Goal: Task Accomplishment & Management: Complete application form

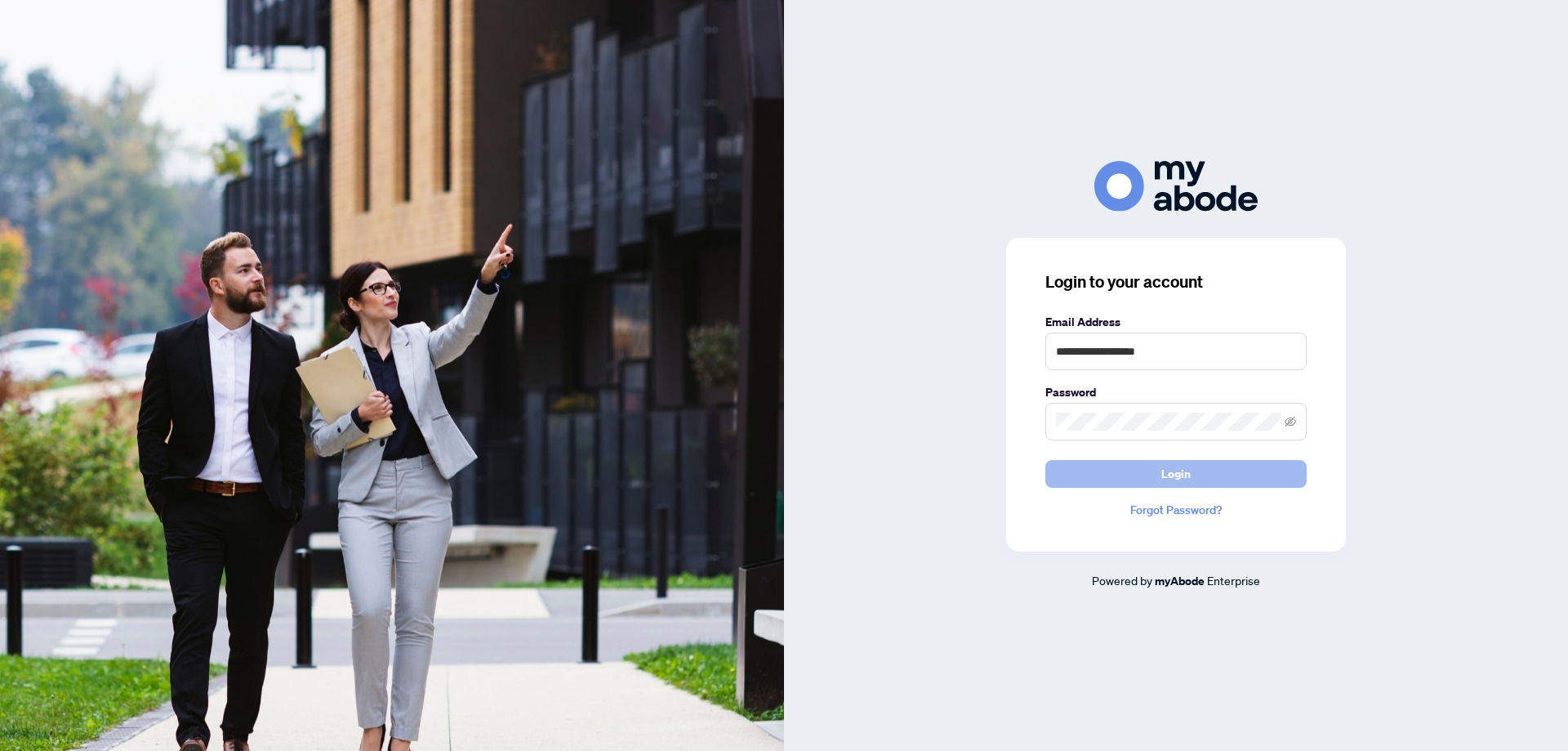
click at [1165, 471] on span "Login" at bounding box center [1176, 473] width 29 height 26
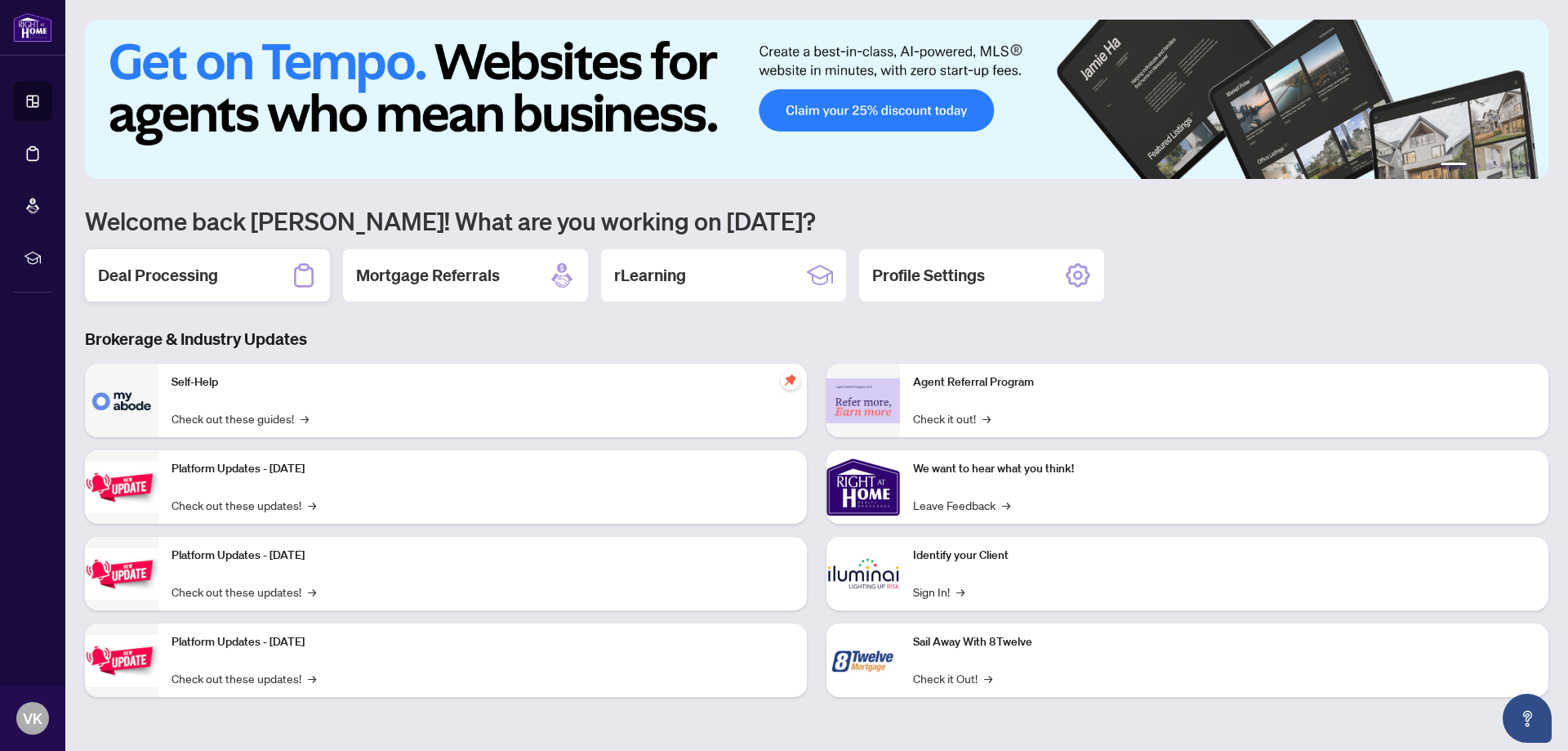
click at [139, 265] on h2 "Deal Processing" at bounding box center [158, 275] width 120 height 23
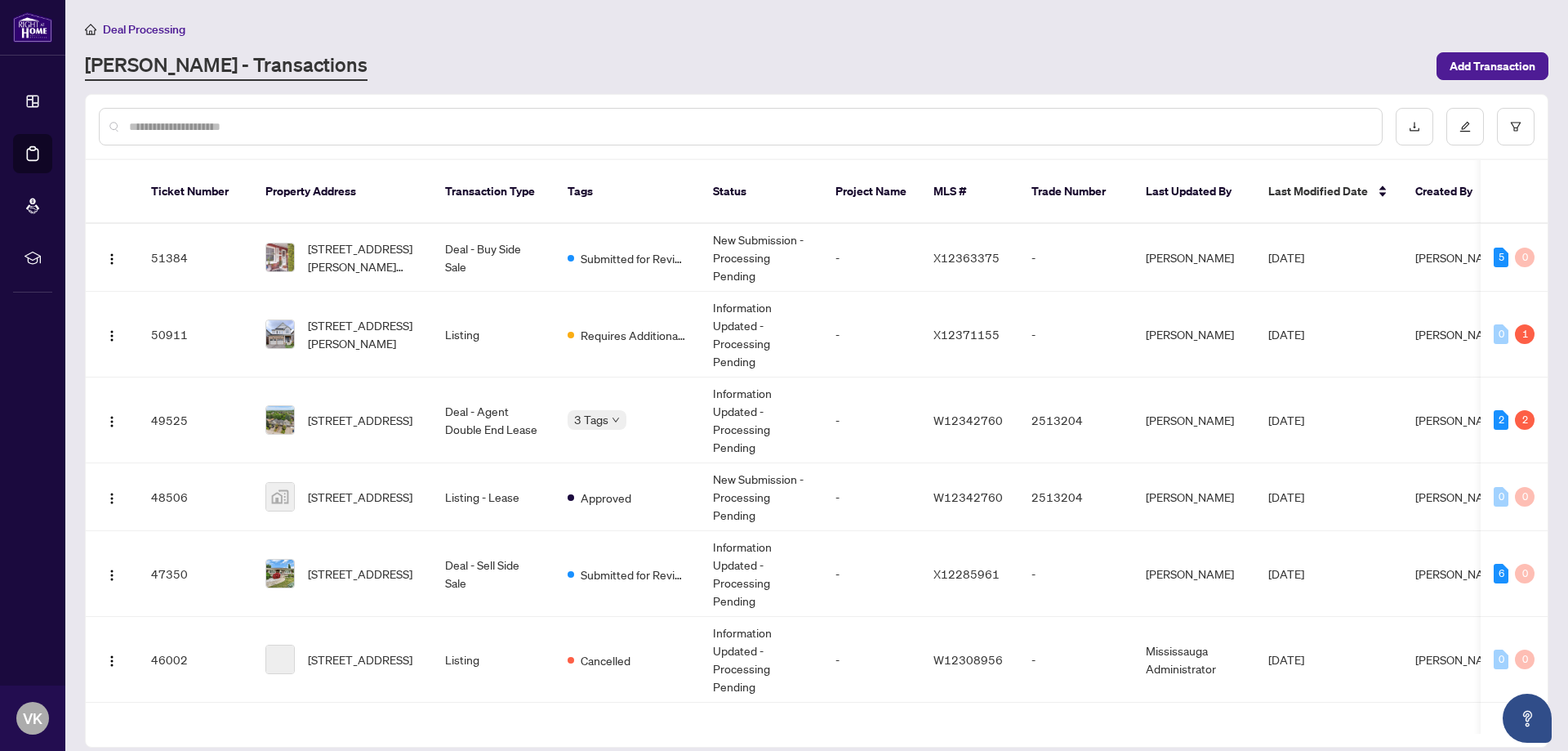
click at [140, 122] on input "text" at bounding box center [749, 127] width 1240 height 18
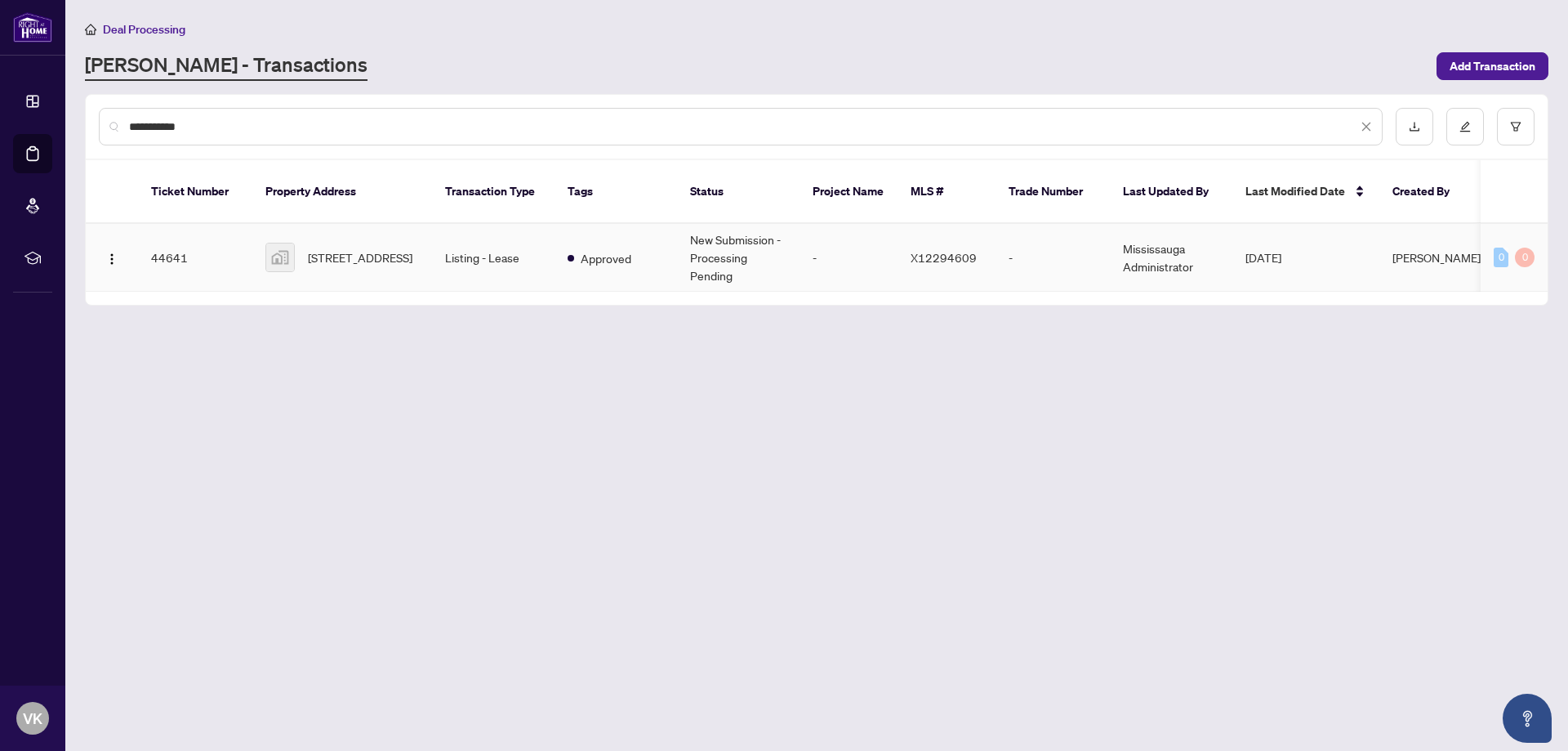
type input "**********"
click at [352, 249] on span "[STREET_ADDRESS]" at bounding box center [359, 258] width 105 height 18
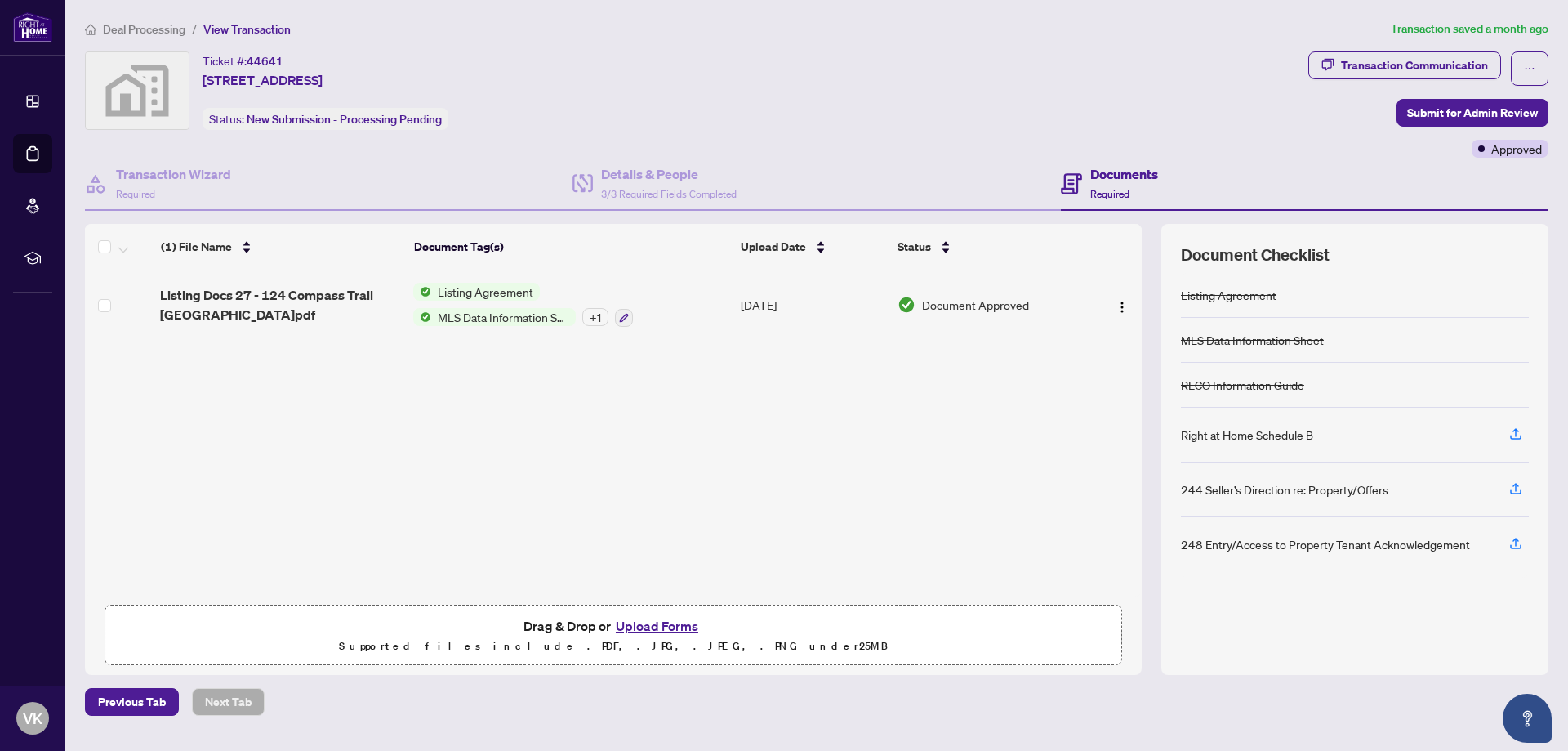
click at [644, 622] on button "Upload Forms" at bounding box center [657, 625] width 92 height 21
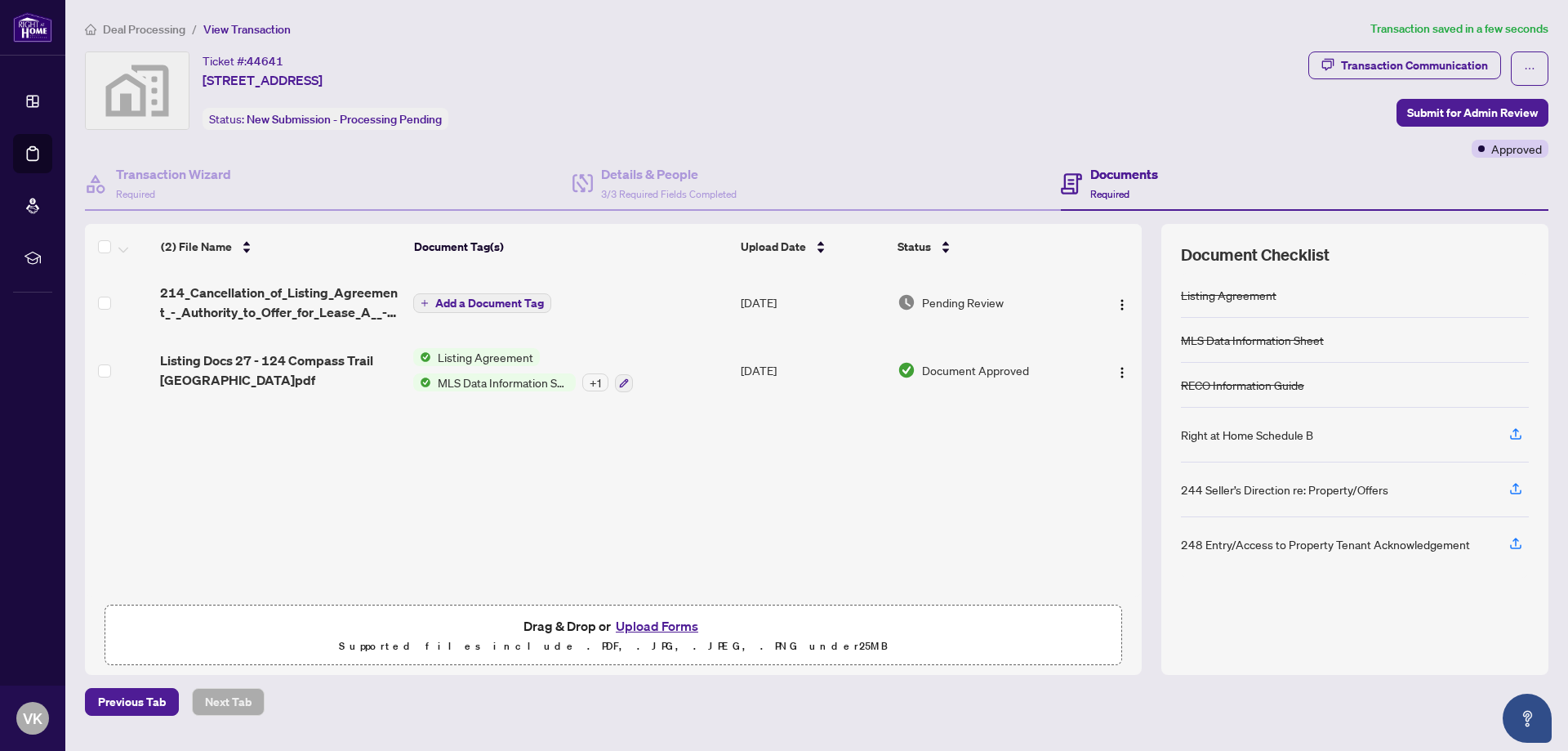
click at [472, 308] on span "Add a Document Tag" at bounding box center [489, 303] width 109 height 11
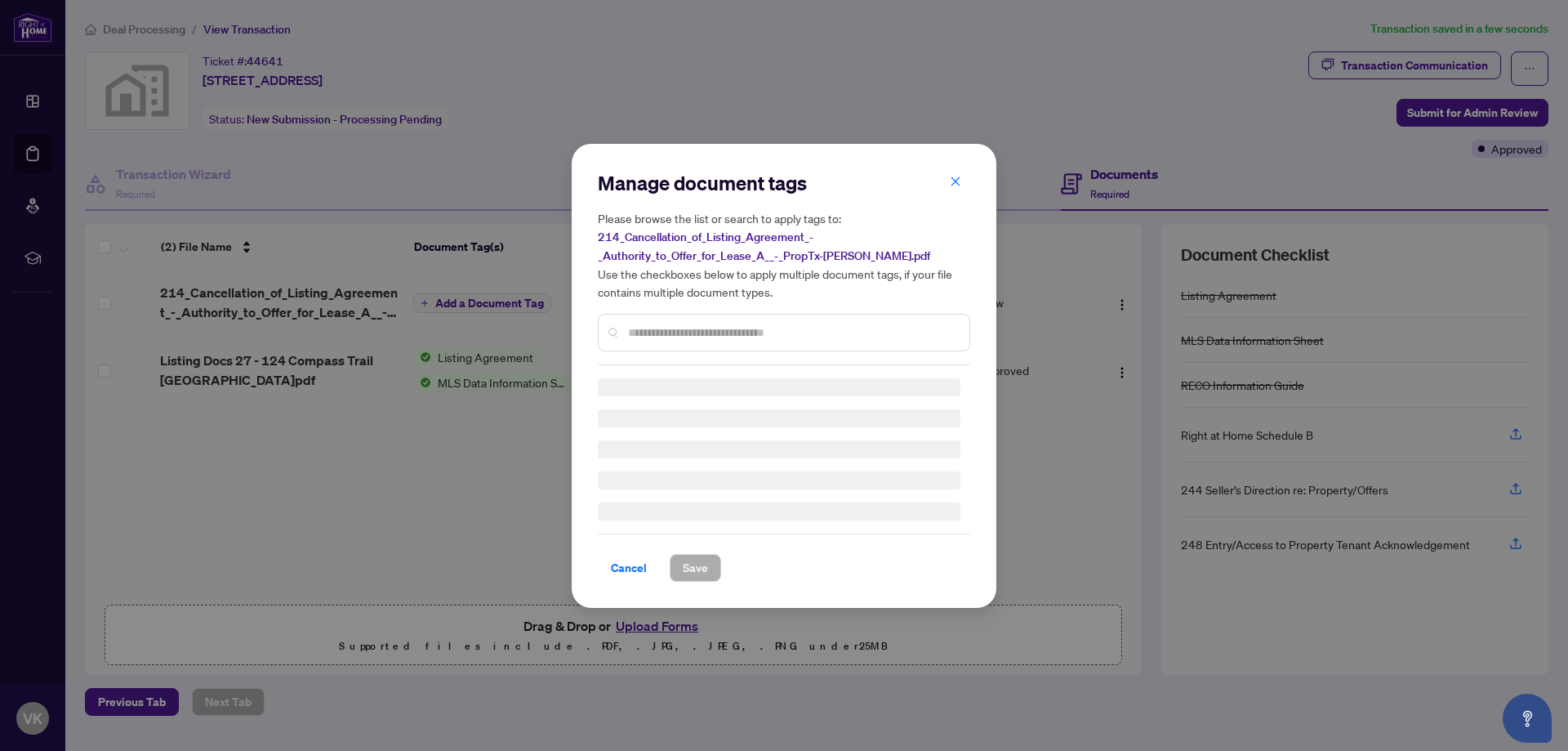
click at [689, 331] on input "text" at bounding box center [791, 333] width 328 height 18
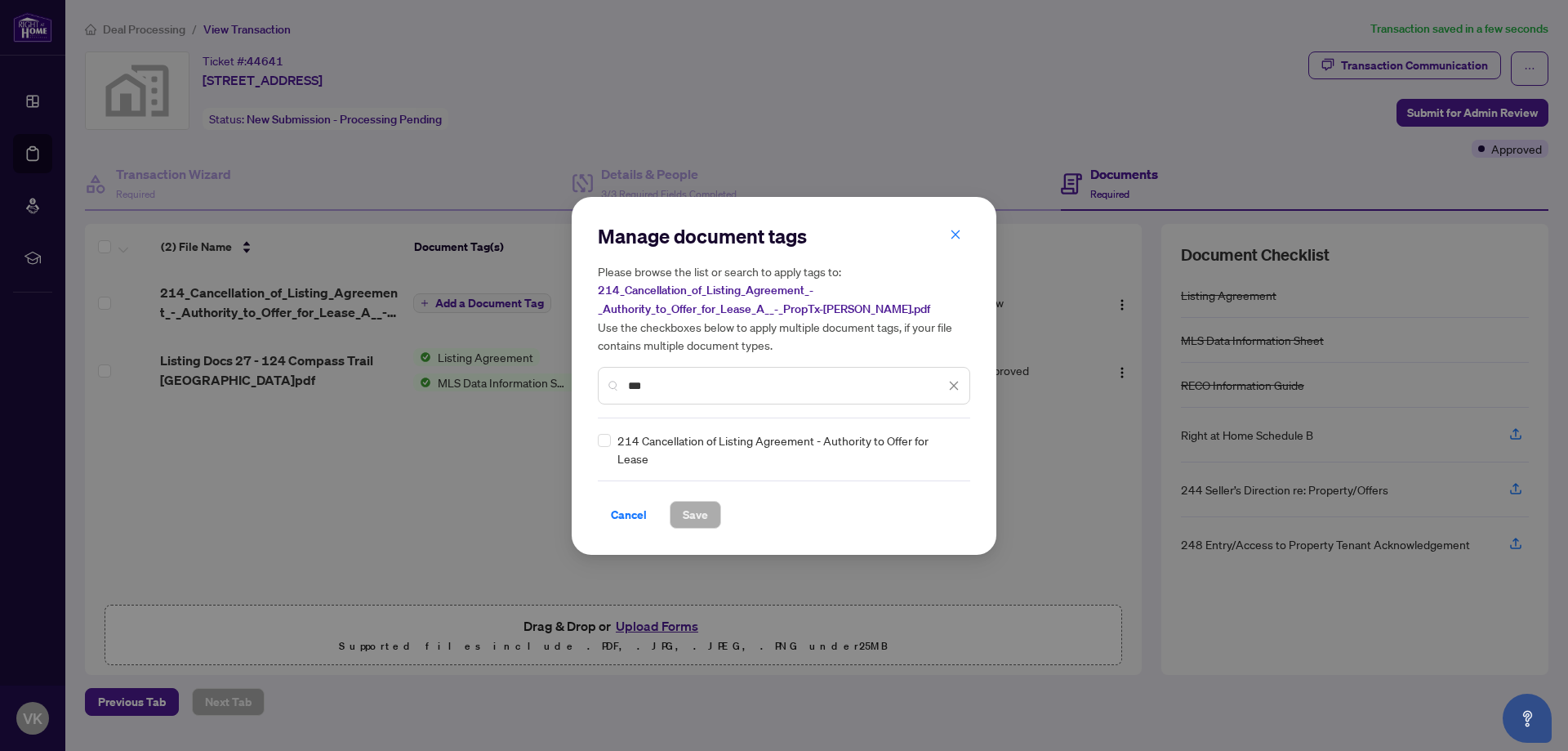
type input "***"
click at [685, 505] on span "Save" at bounding box center [695, 514] width 25 height 26
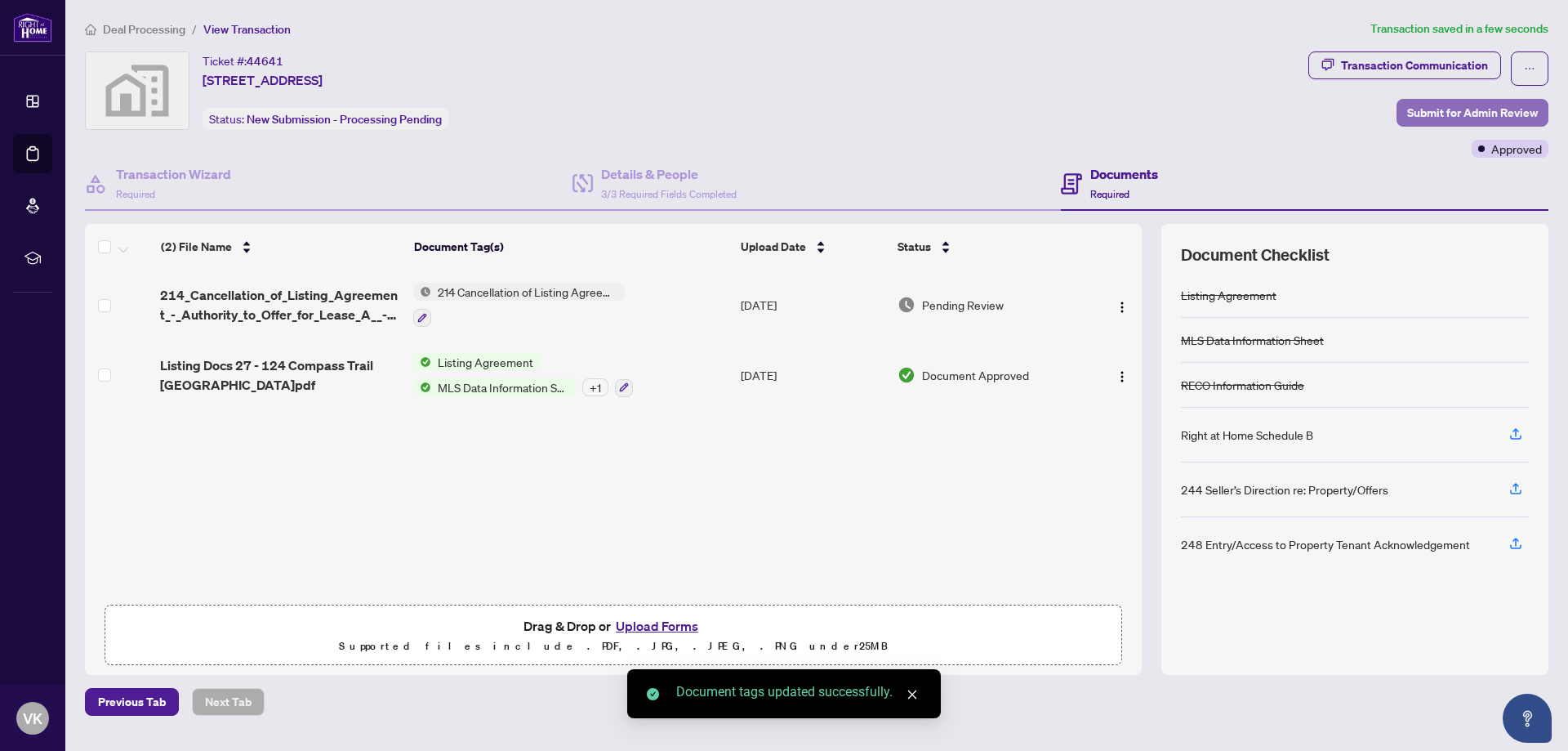
click at [1478, 109] on span "Submit for Admin Review" at bounding box center [1472, 113] width 131 height 26
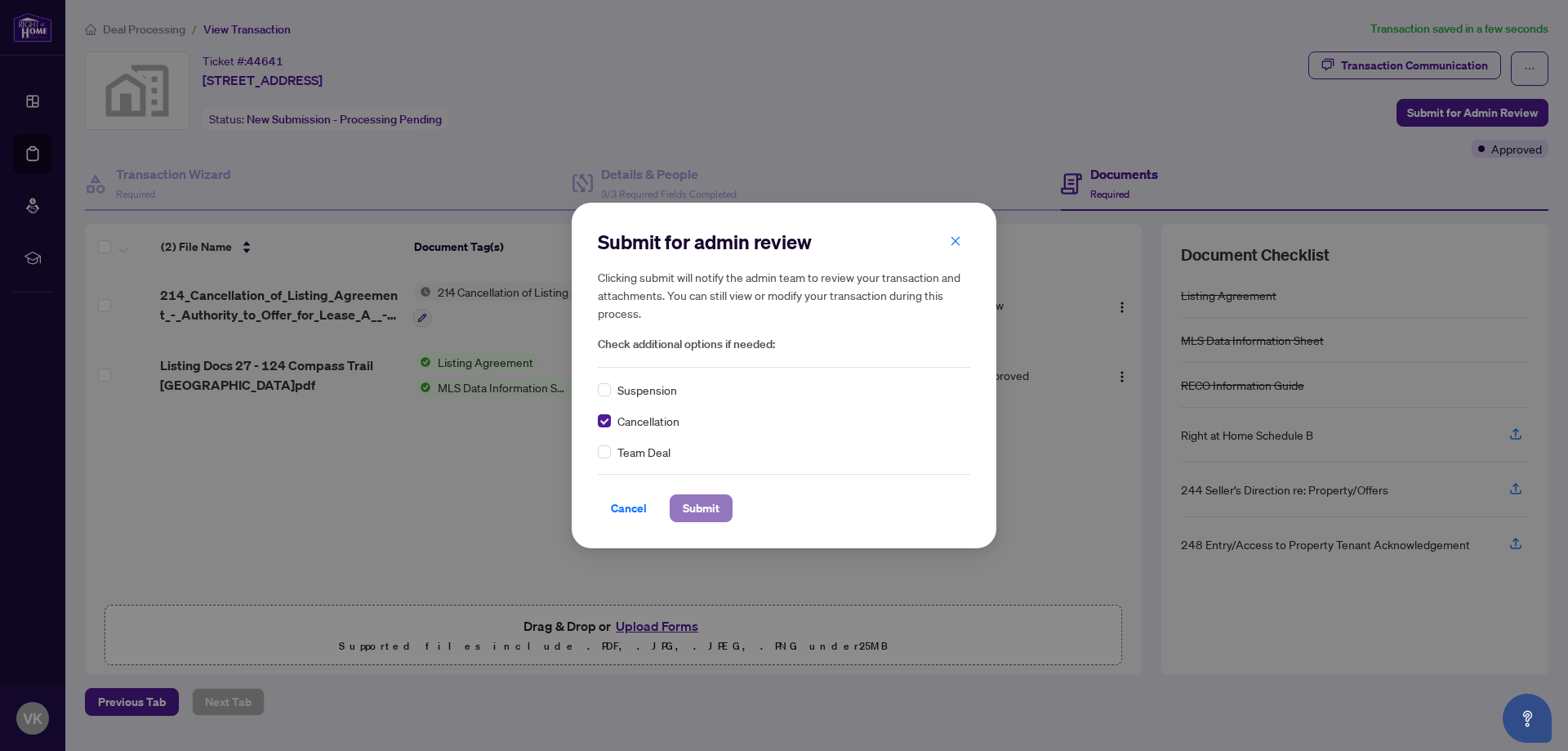
click at [711, 513] on span "Submit" at bounding box center [701, 508] width 37 height 26
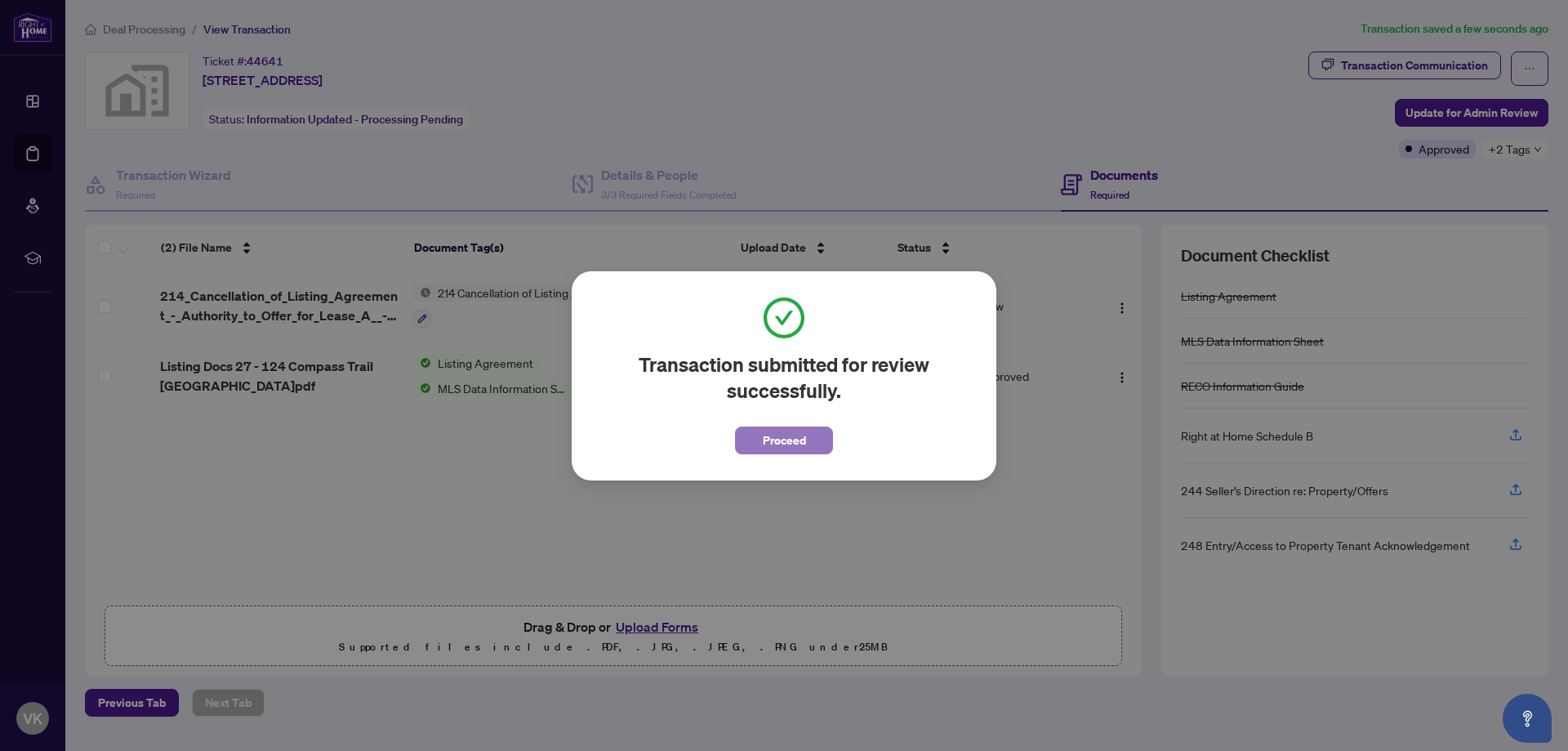
click at [791, 429] on span "Proceed" at bounding box center [784, 440] width 43 height 26
